Goal: Information Seeking & Learning: Learn about a topic

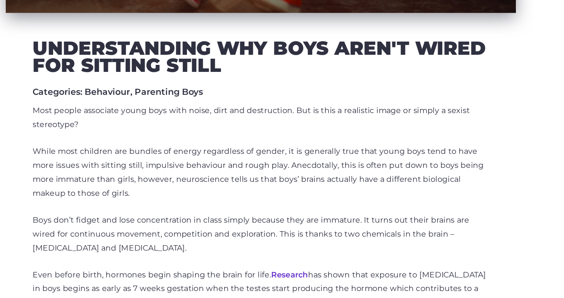
scroll to position [290, 0]
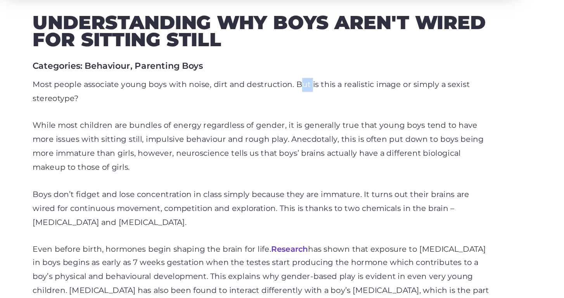
drag, startPoint x: 213, startPoint y: 61, endPoint x: 227, endPoint y: 67, distance: 15.8
click at [225, 78] on p "Most people associate young boys with noise, dirt and destruction. But is this …" at bounding box center [282, 88] width 330 height 20
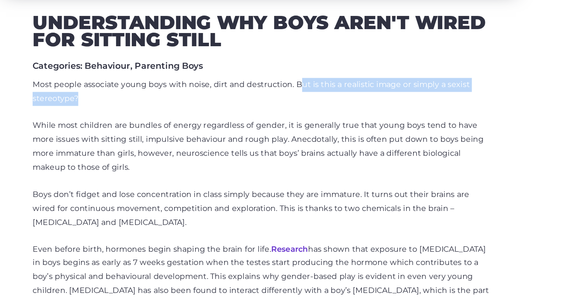
click at [228, 78] on p "Most people associate young boys with noise, dirt and destruction. But is this …" at bounding box center [282, 88] width 330 height 20
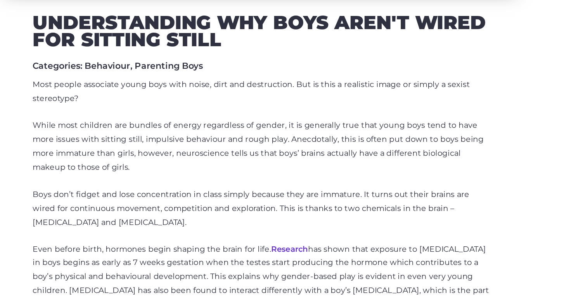
drag, startPoint x: 215, startPoint y: 57, endPoint x: 219, endPoint y: 66, distance: 9.0
click at [217, 78] on p "Most people associate young boys with noise, dirt and destruction. But is this …" at bounding box center [282, 88] width 330 height 20
click at [220, 78] on p "Most people associate young boys with noise, dirt and destruction. But is this …" at bounding box center [282, 88] width 330 height 20
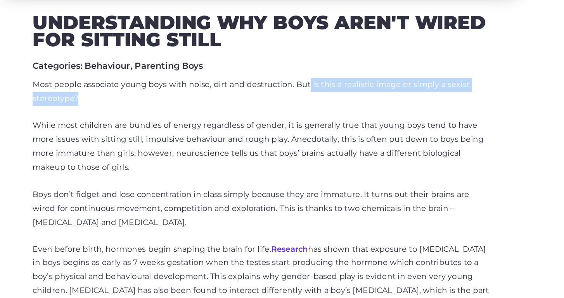
drag, startPoint x: 220, startPoint y: 68, endPoint x: 220, endPoint y: 61, distance: 7.0
click at [220, 78] on p "Most people associate young boys with noise, dirt and destruction. But is this …" at bounding box center [282, 88] width 330 height 20
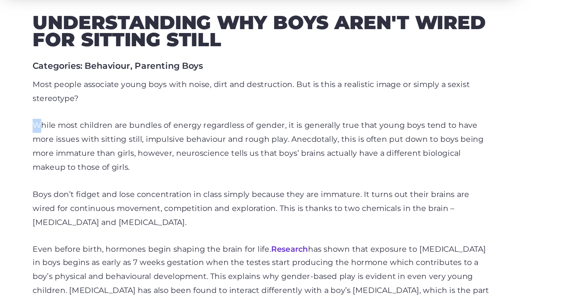
drag, startPoint x: 25, startPoint y: 87, endPoint x: 49, endPoint y: 96, distance: 25.9
click at [117, 108] on p "While most children are bundles of energy regardless of gender, it is generally…" at bounding box center [282, 128] width 330 height 40
click at [117, 109] on p "While most children are bundles of energy regardless of gender, it is generally…" at bounding box center [282, 128] width 330 height 40
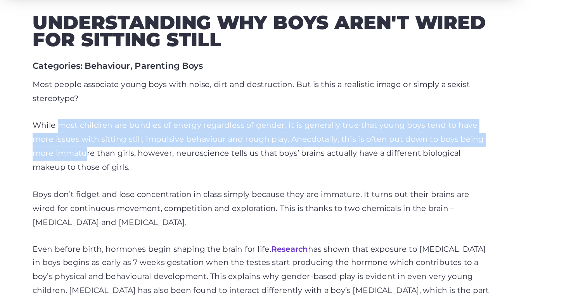
drag, startPoint x: 42, startPoint y: 88, endPoint x: 64, endPoint y: 108, distance: 28.9
click at [117, 108] on p "While most children are bundles of energy regardless of gender, it is generally…" at bounding box center [282, 128] width 330 height 40
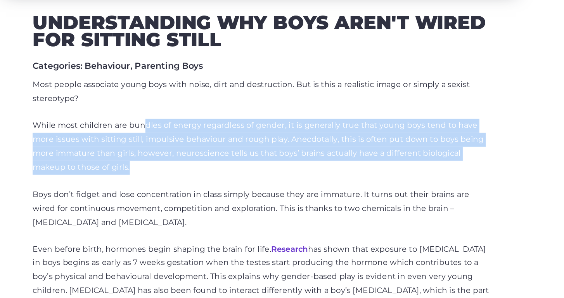
drag, startPoint x: 108, startPoint y: 121, endPoint x: 103, endPoint y: 85, distance: 36.9
click at [117, 108] on p "While most children are bundles of energy regardless of gender, it is generally…" at bounding box center [282, 128] width 330 height 40
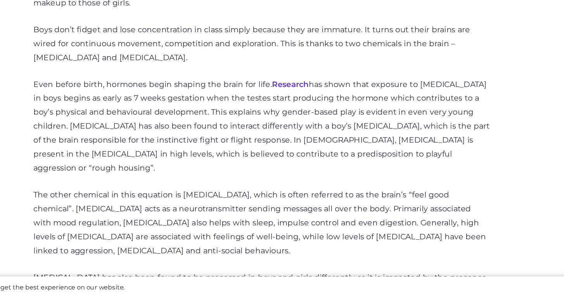
scroll to position [349, 0]
drag, startPoint x: 308, startPoint y: 29, endPoint x: 345, endPoint y: 26, distance: 37.0
click at [345, 99] on p "Boys don’t fidget and lose concentration in class simply because they are immat…" at bounding box center [282, 114] width 330 height 30
copy p "[MEDICAL_DATA]"
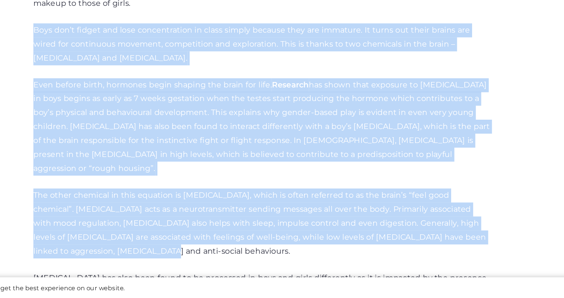
click at [221, 139] on p "Even before birth, hormones begin shaping the brain for life. Research has show…" at bounding box center [282, 174] width 330 height 70
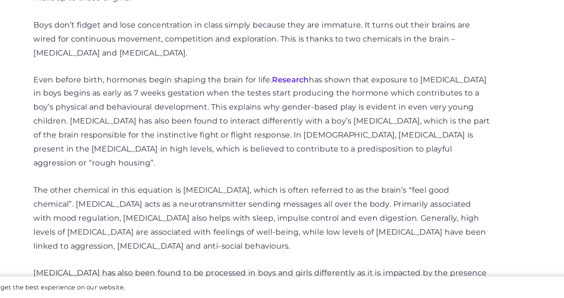
scroll to position [352, 0]
drag, startPoint x: 37, startPoint y: 34, endPoint x: 62, endPoint y: 33, distance: 25.3
click at [117, 95] on p "Boys don’t fidget and lose concentration in class simply because they are immat…" at bounding box center [282, 110] width 330 height 30
copy p "[MEDICAL_DATA]"
click at [157, 135] on p "Even before birth, hormones begin shaping the brain for life. Research has show…" at bounding box center [282, 170] width 330 height 70
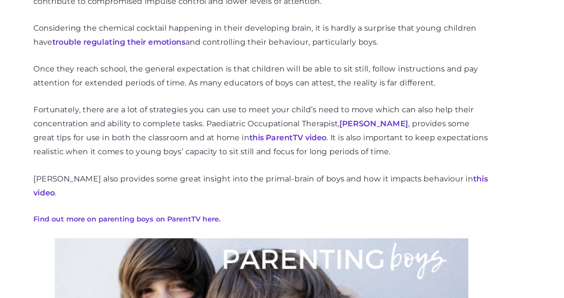
scroll to position [578, 0]
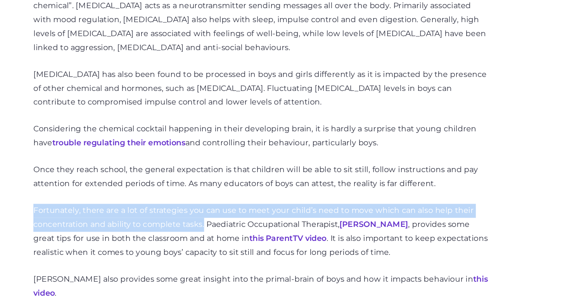
drag, startPoint x: 145, startPoint y: 142, endPoint x: 234, endPoint y: 118, distance: 92.4
click at [235, 119] on div "Most people associate young boys with noise, dirt and destruction. But is this …" at bounding box center [282, 75] width 330 height 569
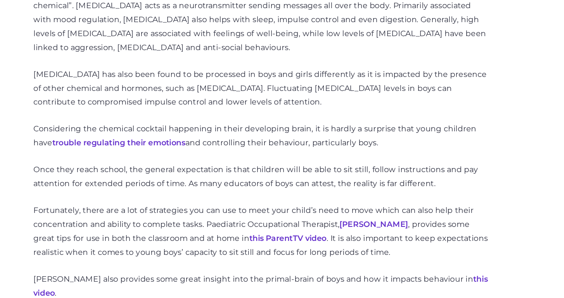
click at [243, 157] on p "Fortunately, there are a lot of strategies you can use to meet your child’s nee…" at bounding box center [282, 167] width 330 height 40
click at [325, 152] on p "Fortunately, there are a lot of strategies you can use to meet your child’s nee…" at bounding box center [282, 167] width 330 height 40
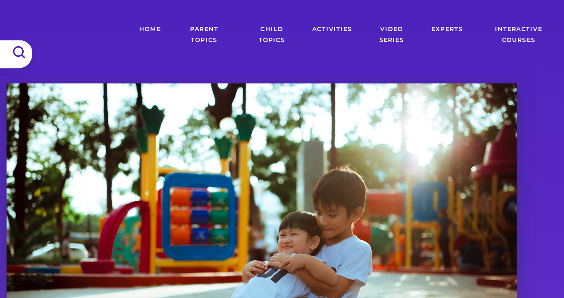
scroll to position [1, 0]
